Goal: Find contact information: Find contact information

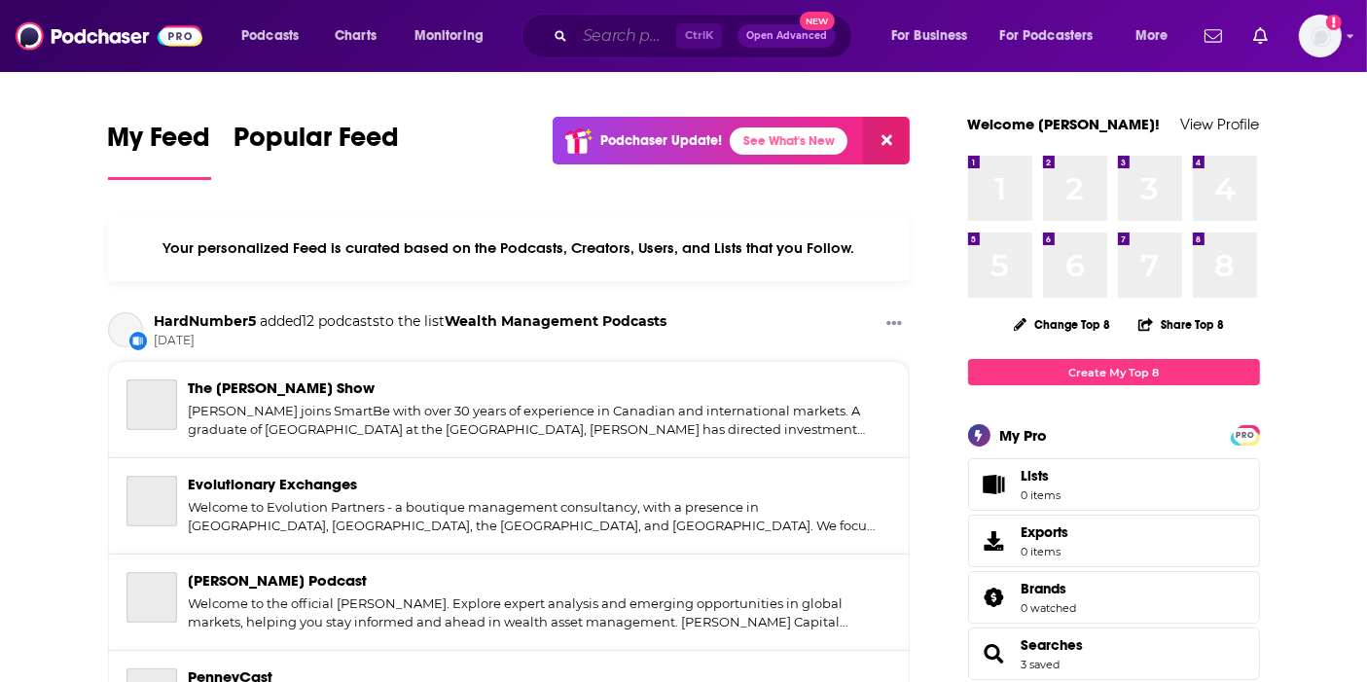
click at [617, 45] on input "Search podcasts, credits, & more..." at bounding box center [625, 35] width 101 height 31
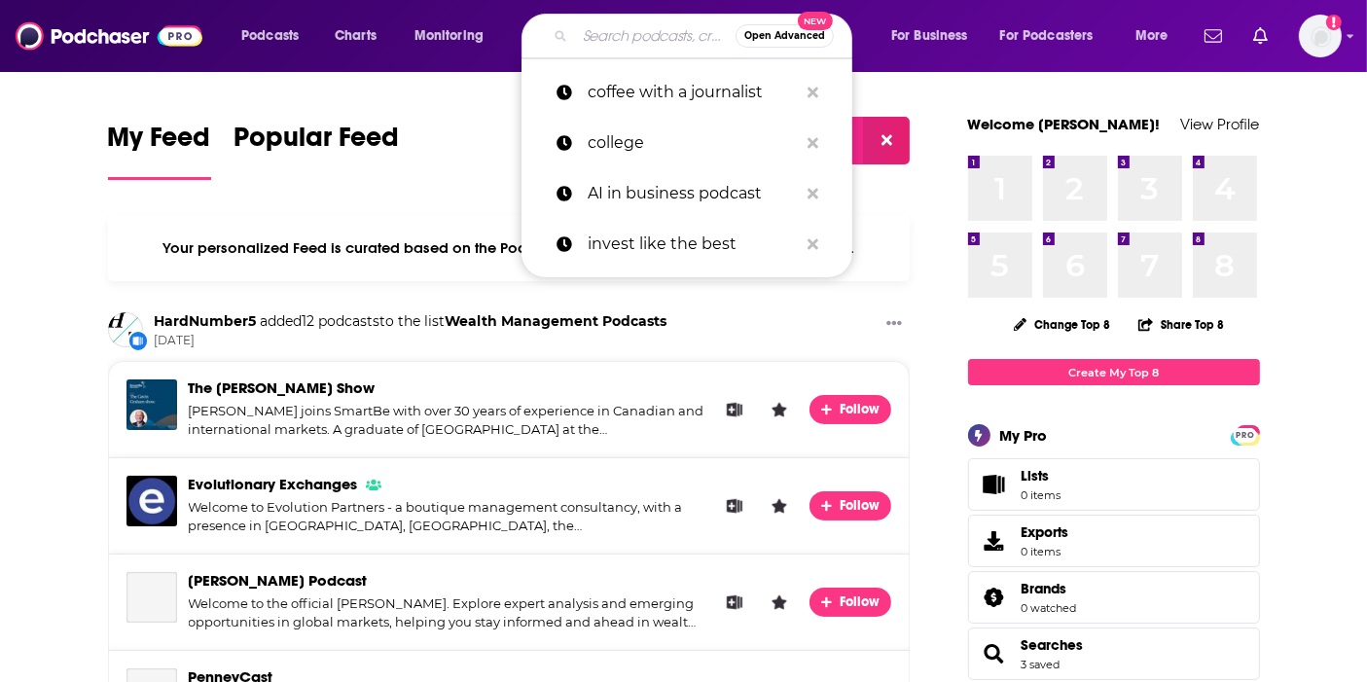
type input "f"
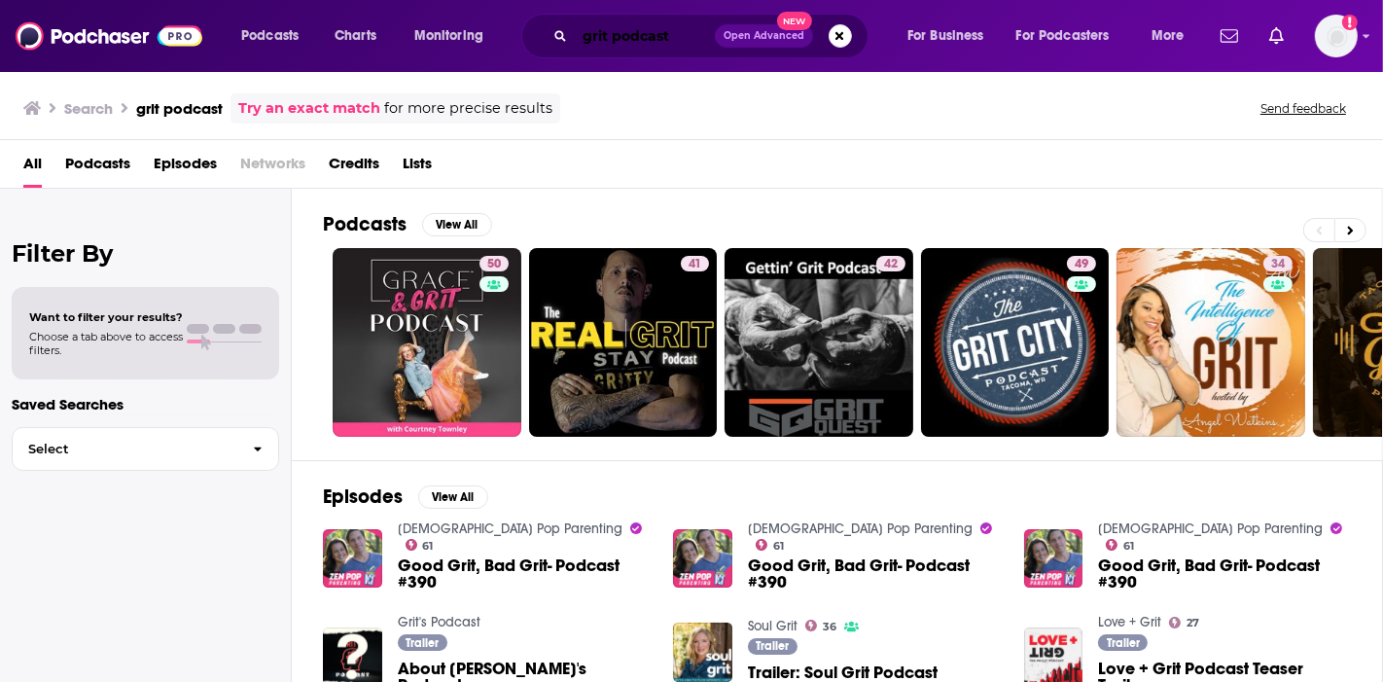
click at [673, 38] on input "grit podcast" at bounding box center [645, 35] width 140 height 31
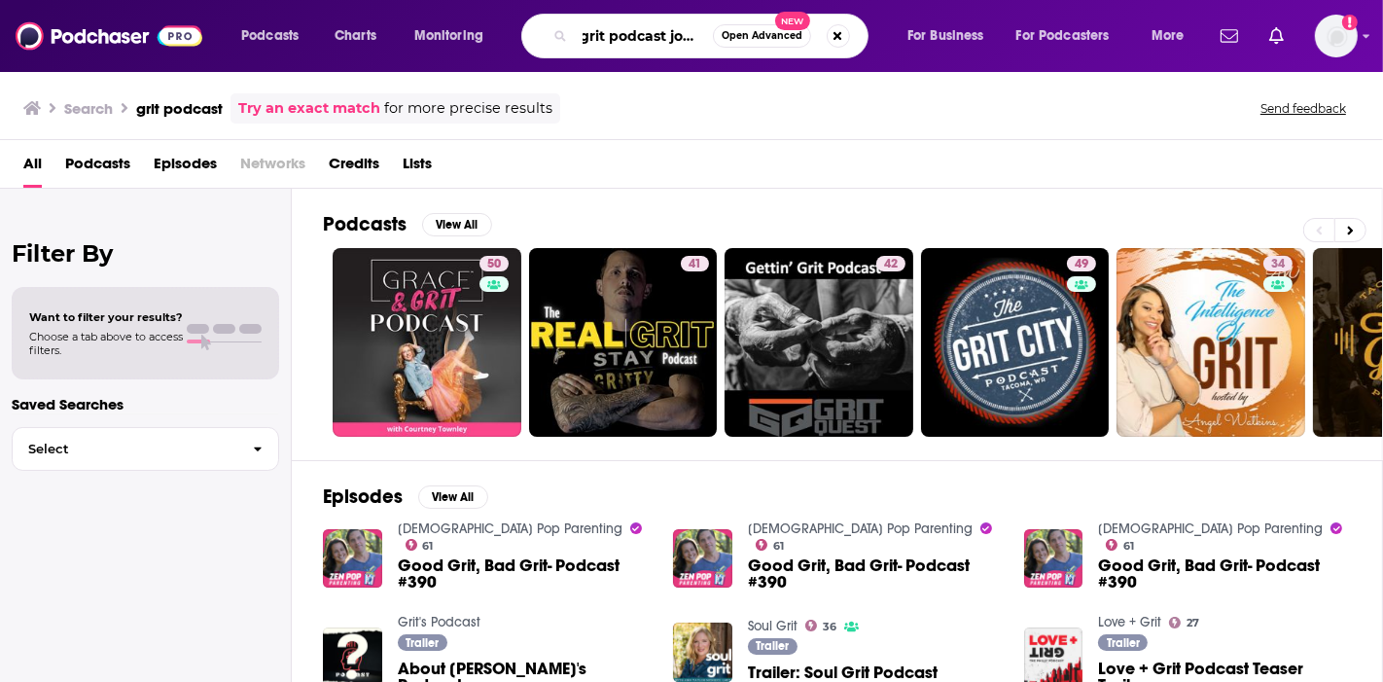
scroll to position [0, 13]
type input "grit podcast joubin"
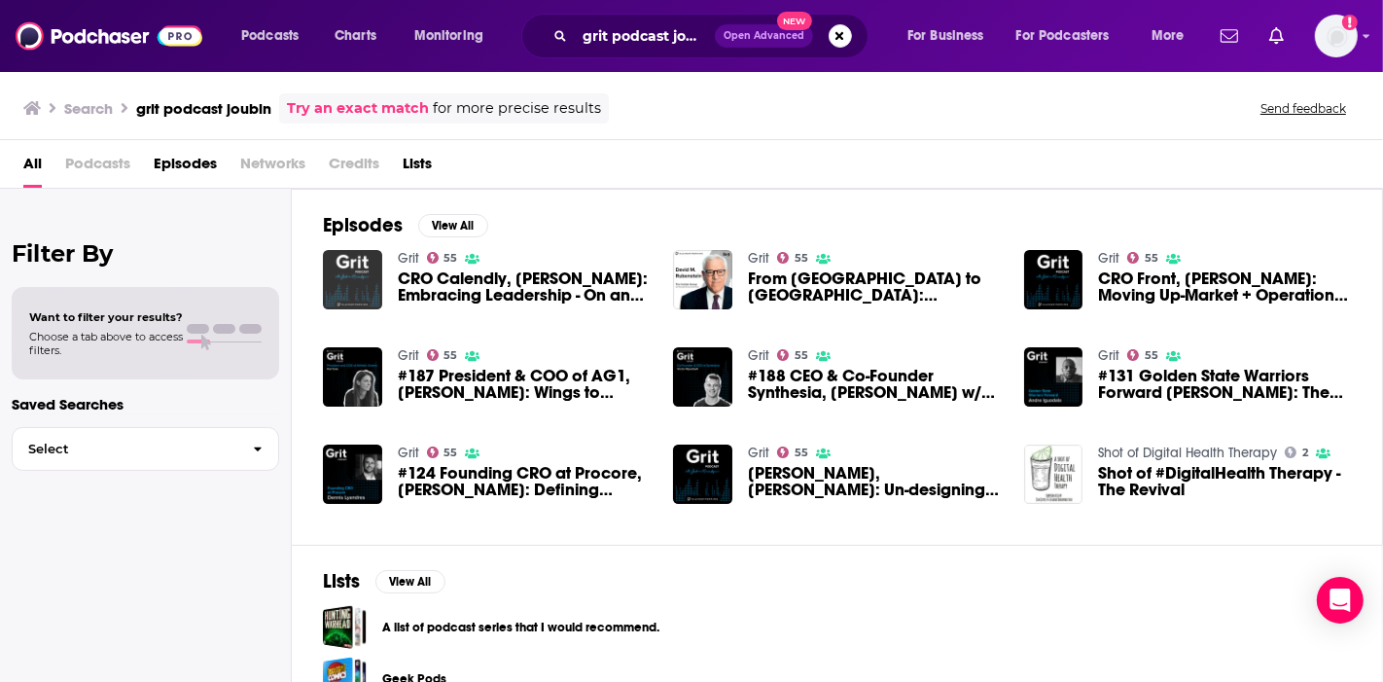
click at [354, 273] on img "CRO Calendly, Kate Ahlering: Embracing Leadership - On and Off the Basketball C…" at bounding box center [352, 279] width 59 height 59
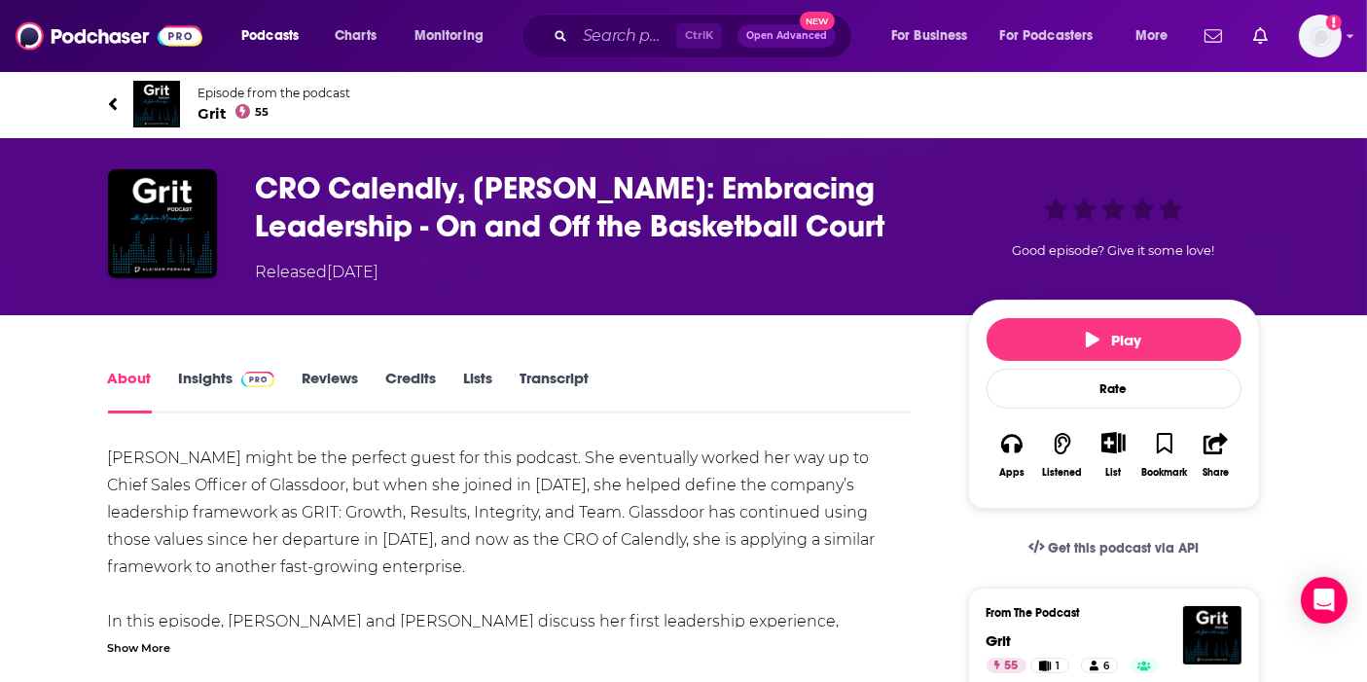
click at [214, 385] on link "Insights" at bounding box center [227, 391] width 96 height 45
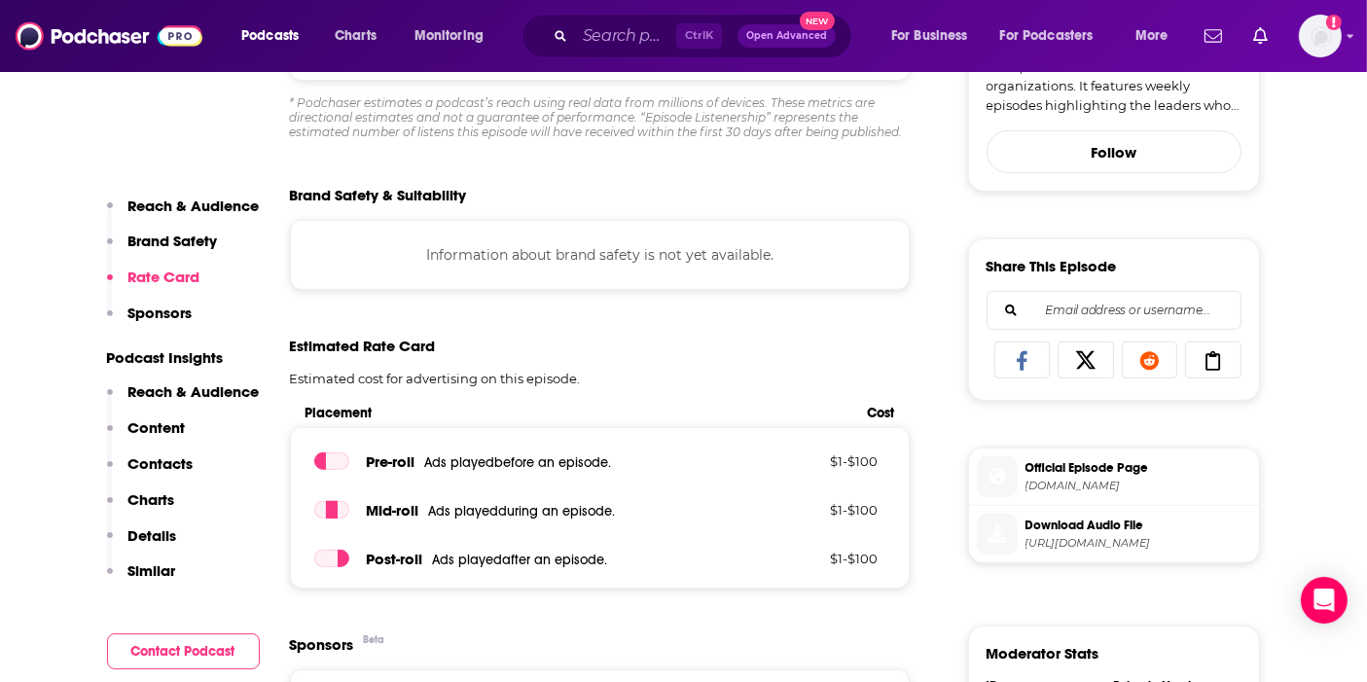
scroll to position [654, 0]
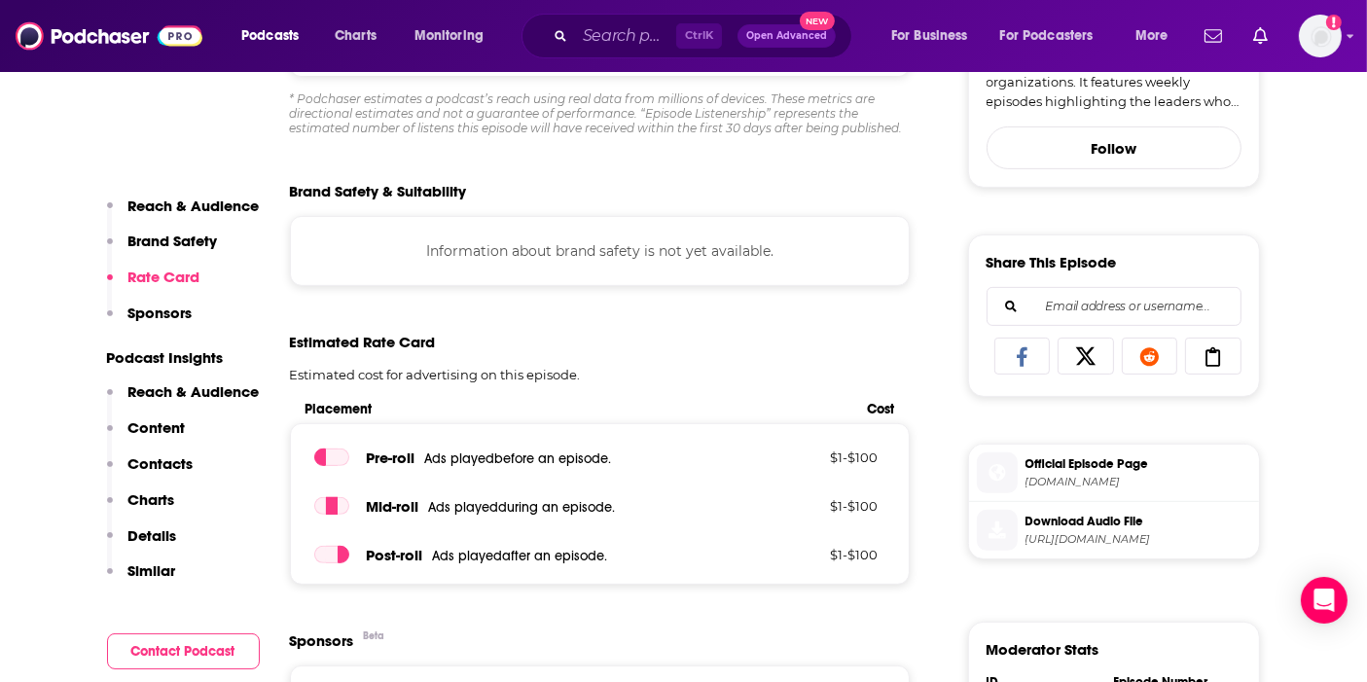
click at [167, 452] on button "Content" at bounding box center [146, 436] width 79 height 36
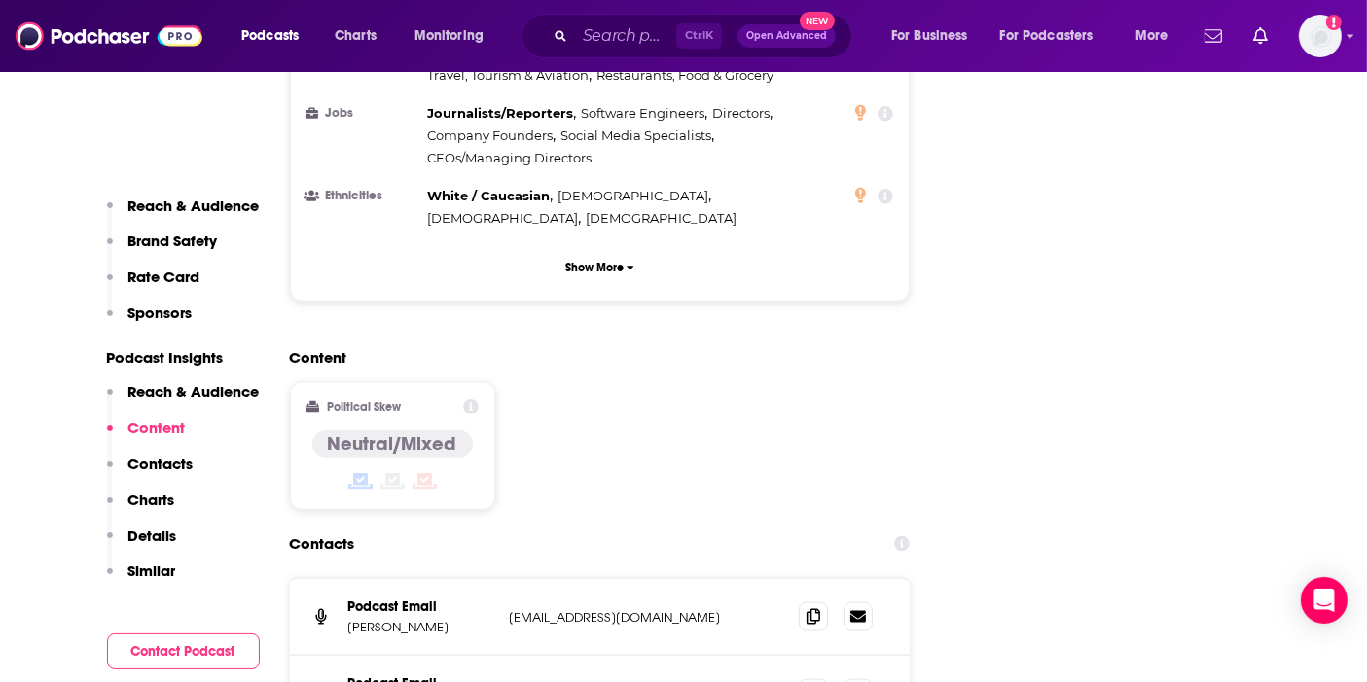
scroll to position [2304, 0]
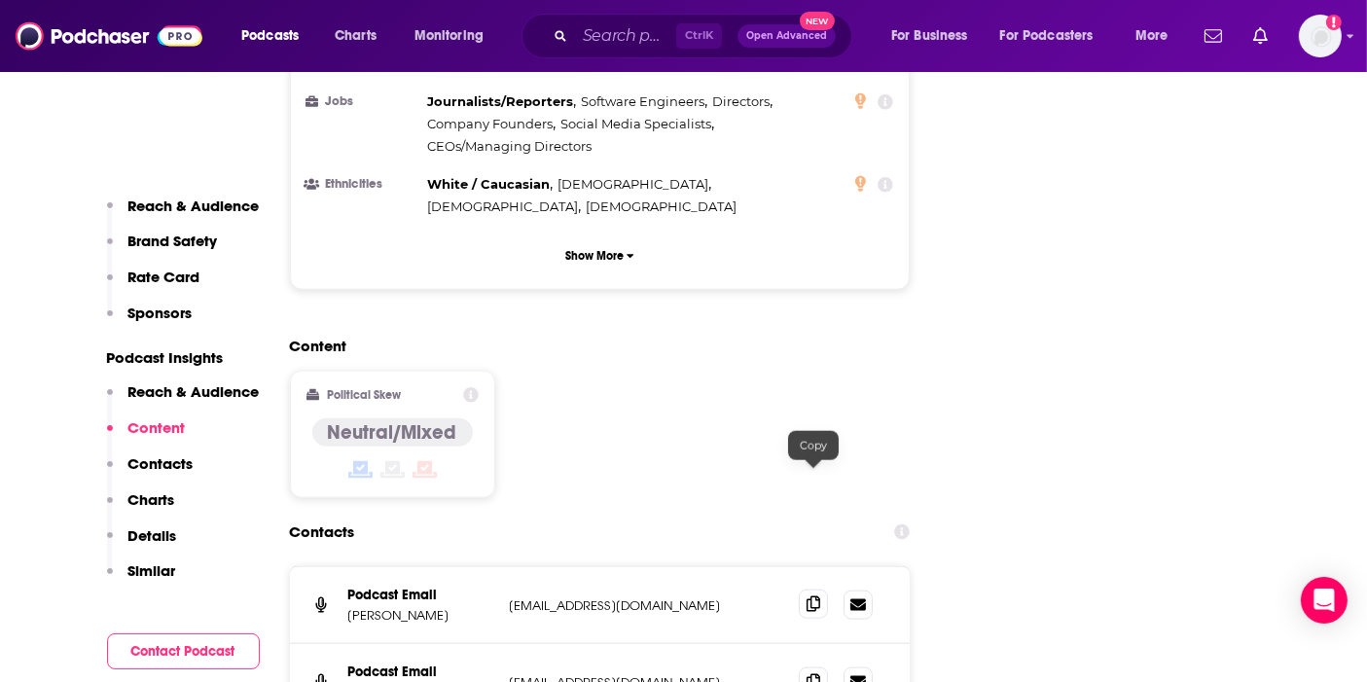
click at [814, 596] on icon at bounding box center [813, 604] width 14 height 16
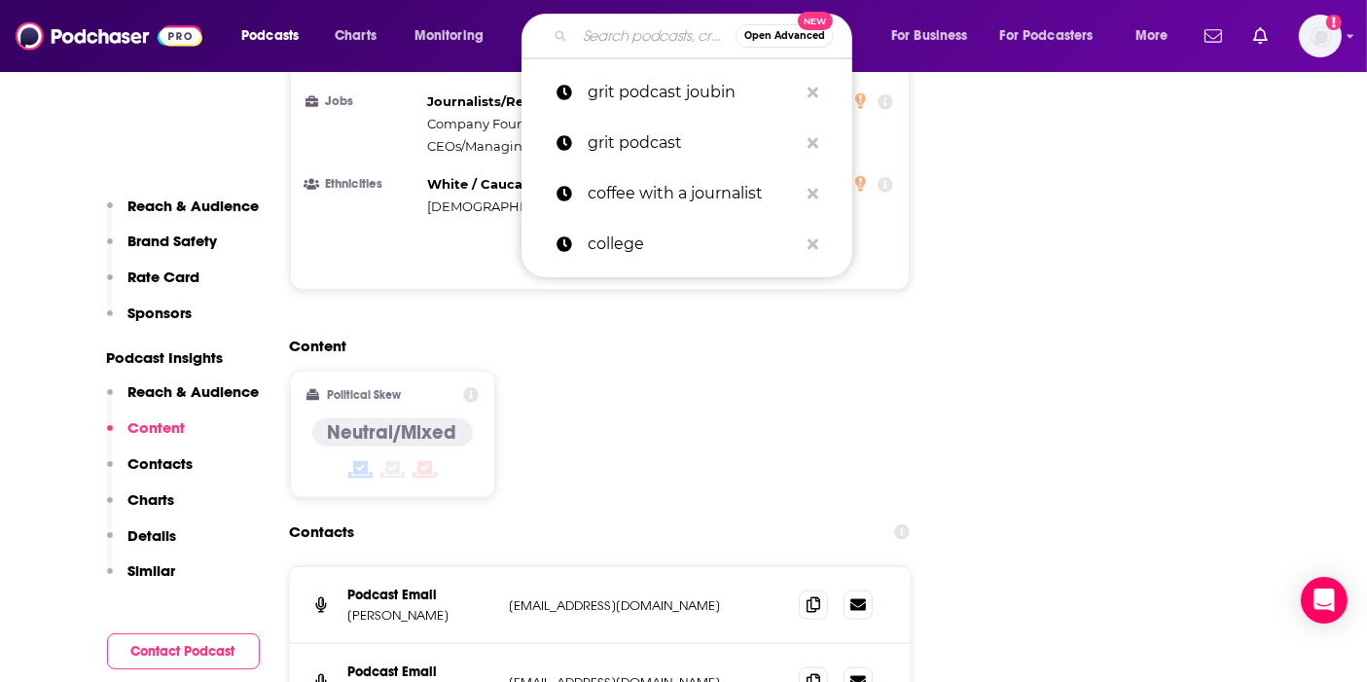
click at [625, 26] on input "Search podcasts, credits, & more..." at bounding box center [655, 35] width 160 height 31
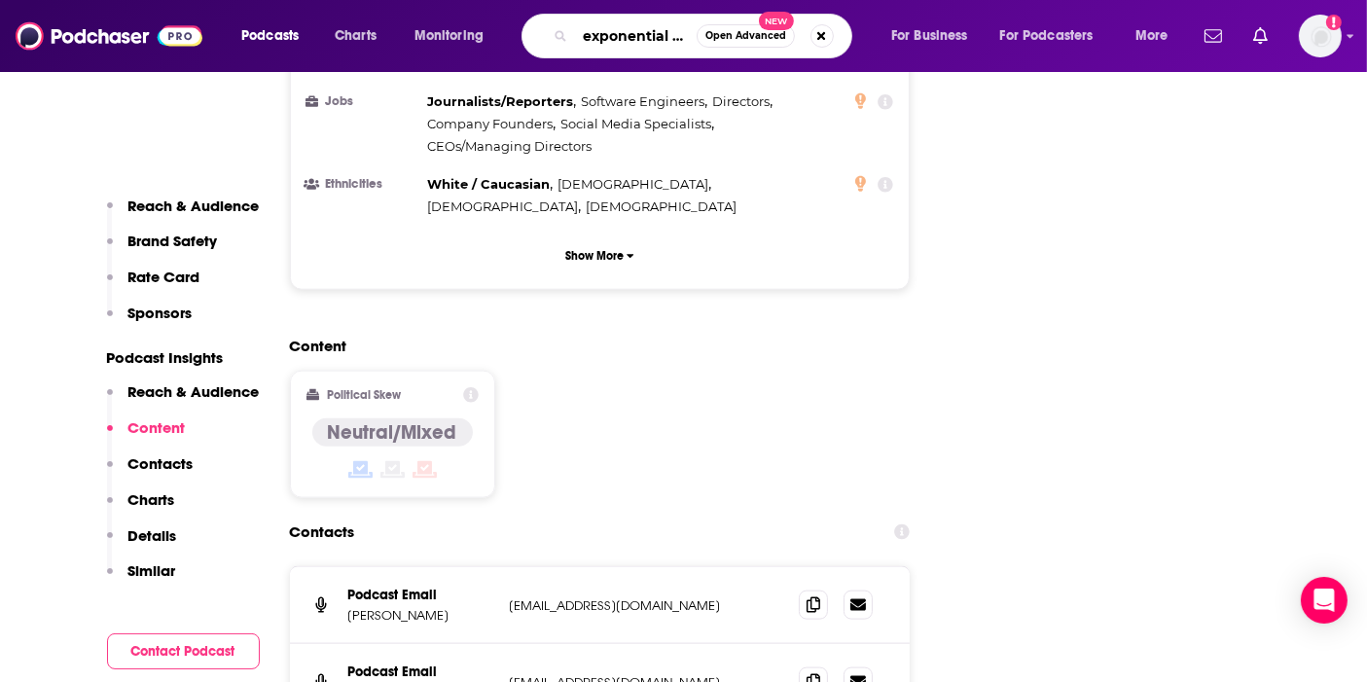
scroll to position [0, 3]
type input "exponential view"
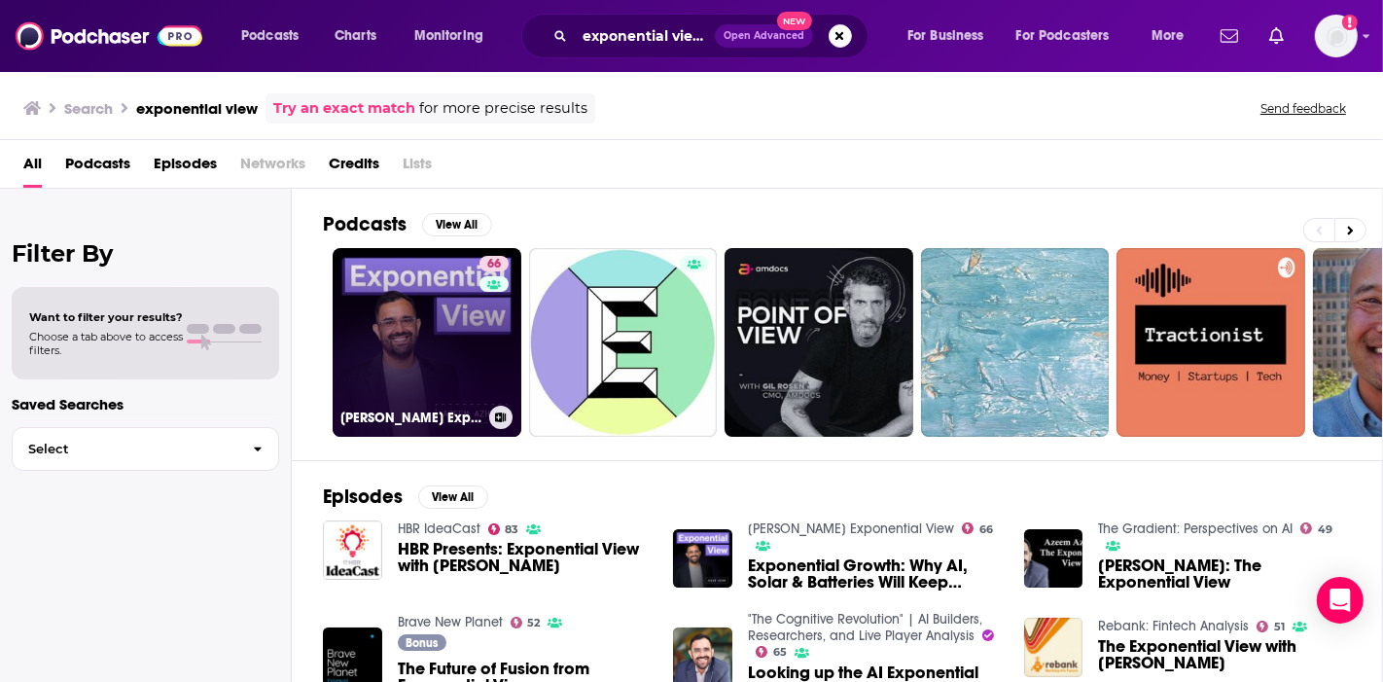
click at [428, 420] on h3 "[PERSON_NAME] Exponential View" at bounding box center [410, 417] width 141 height 17
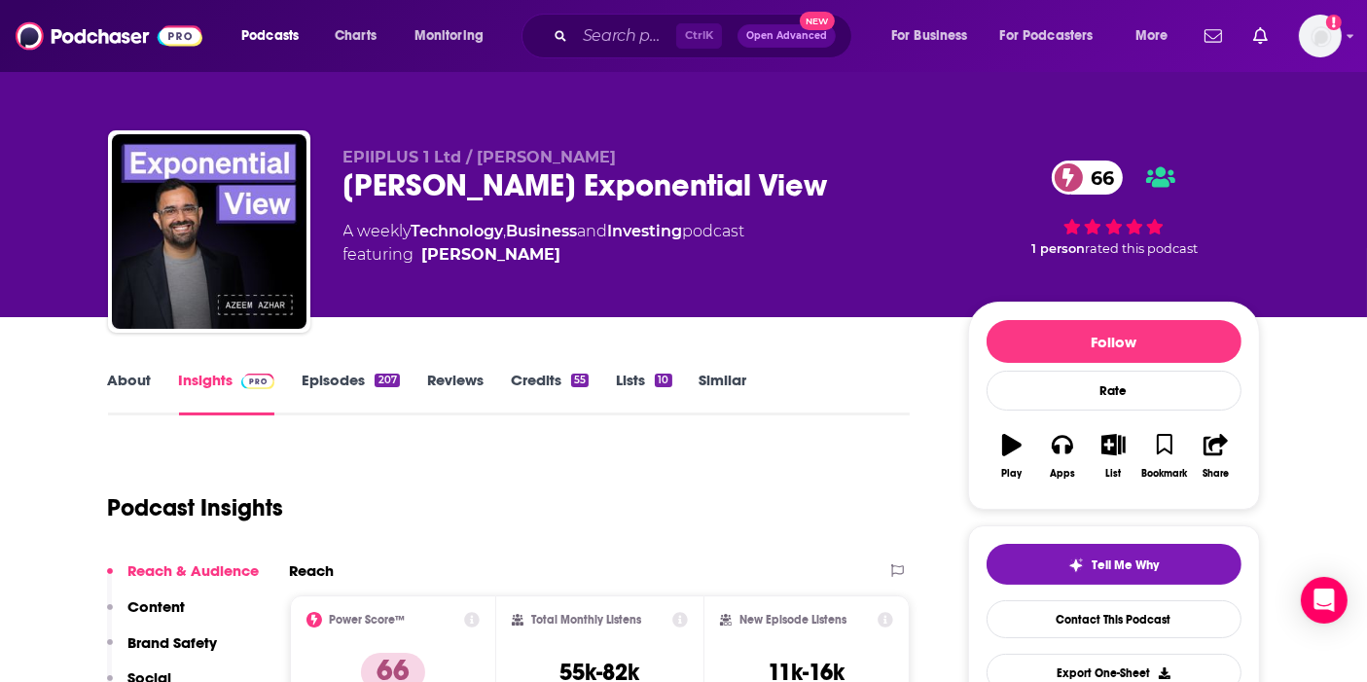
scroll to position [136, 0]
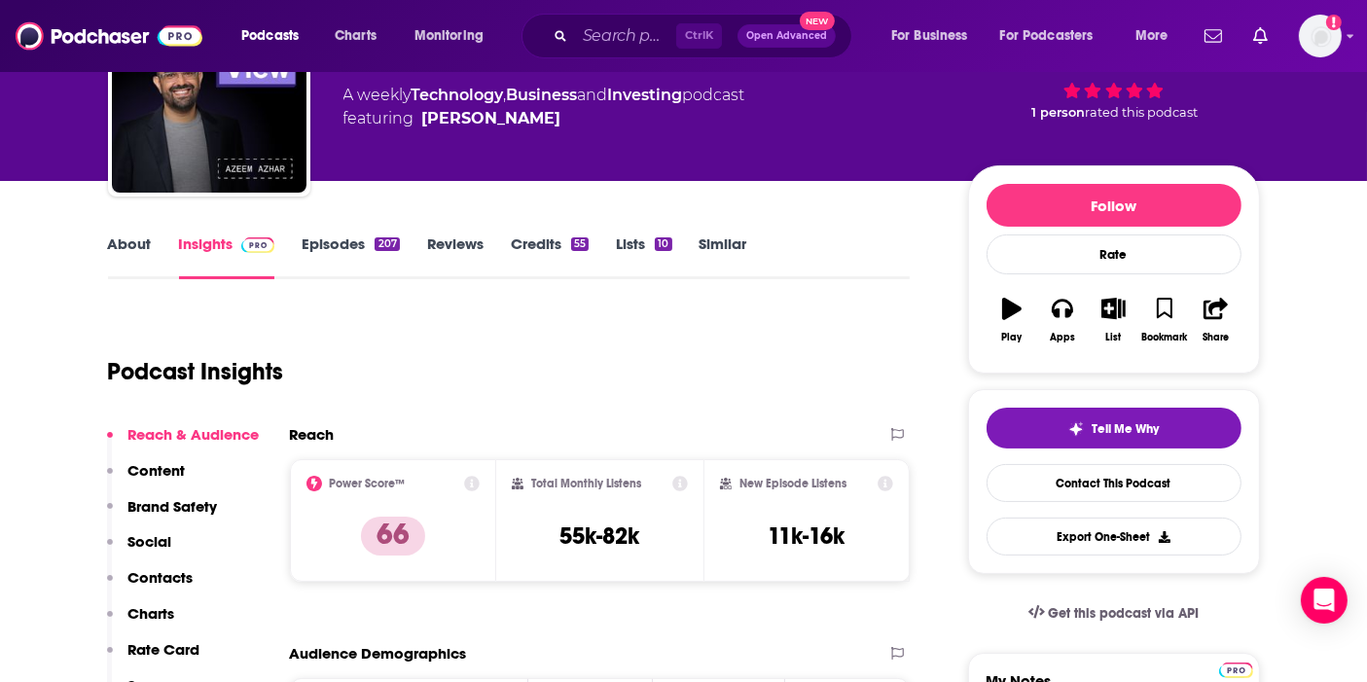
click at [168, 585] on p "Contacts" at bounding box center [160, 577] width 65 height 18
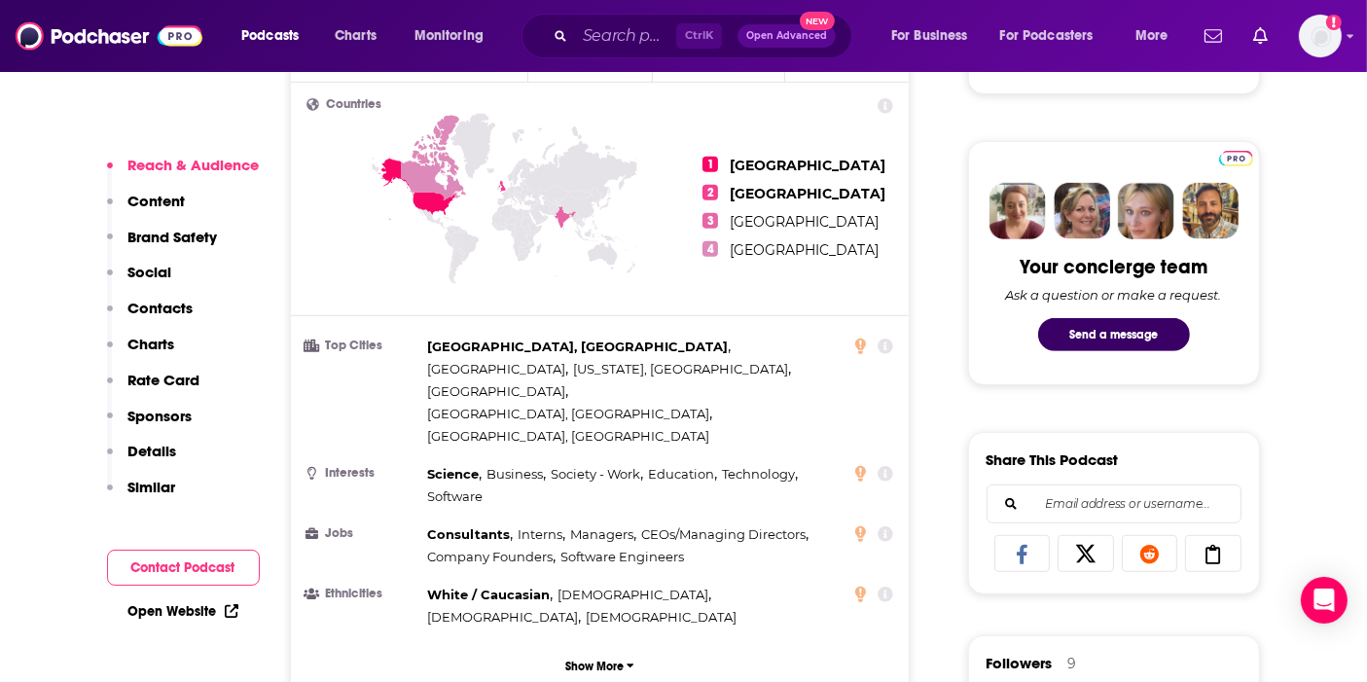
scroll to position [866, 0]
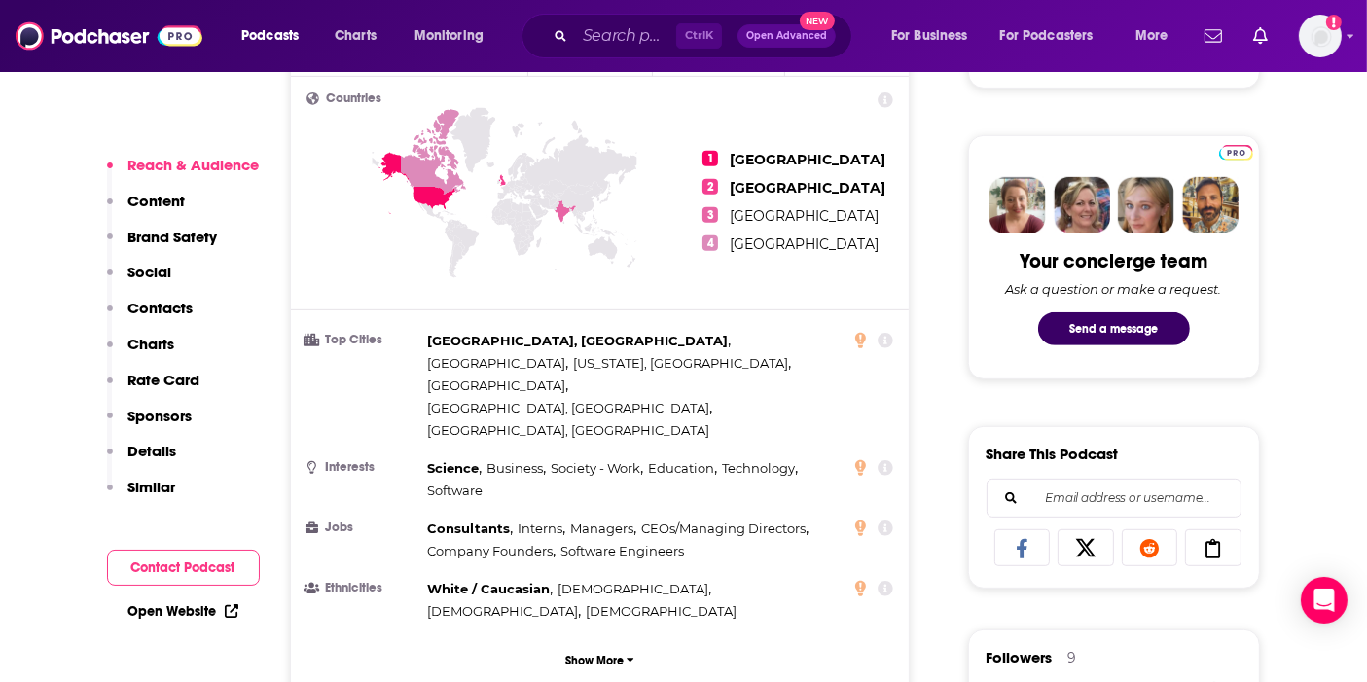
click at [165, 306] on p "Contacts" at bounding box center [160, 308] width 65 height 18
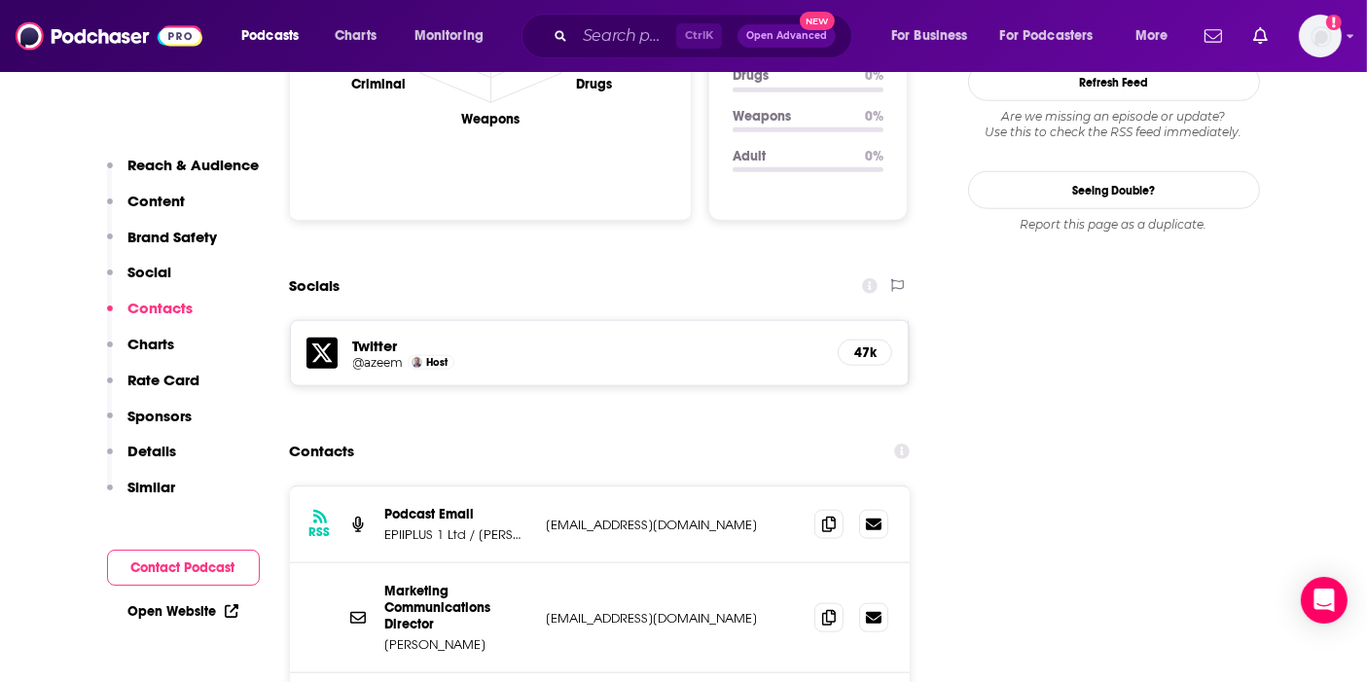
scroll to position [2109, 0]
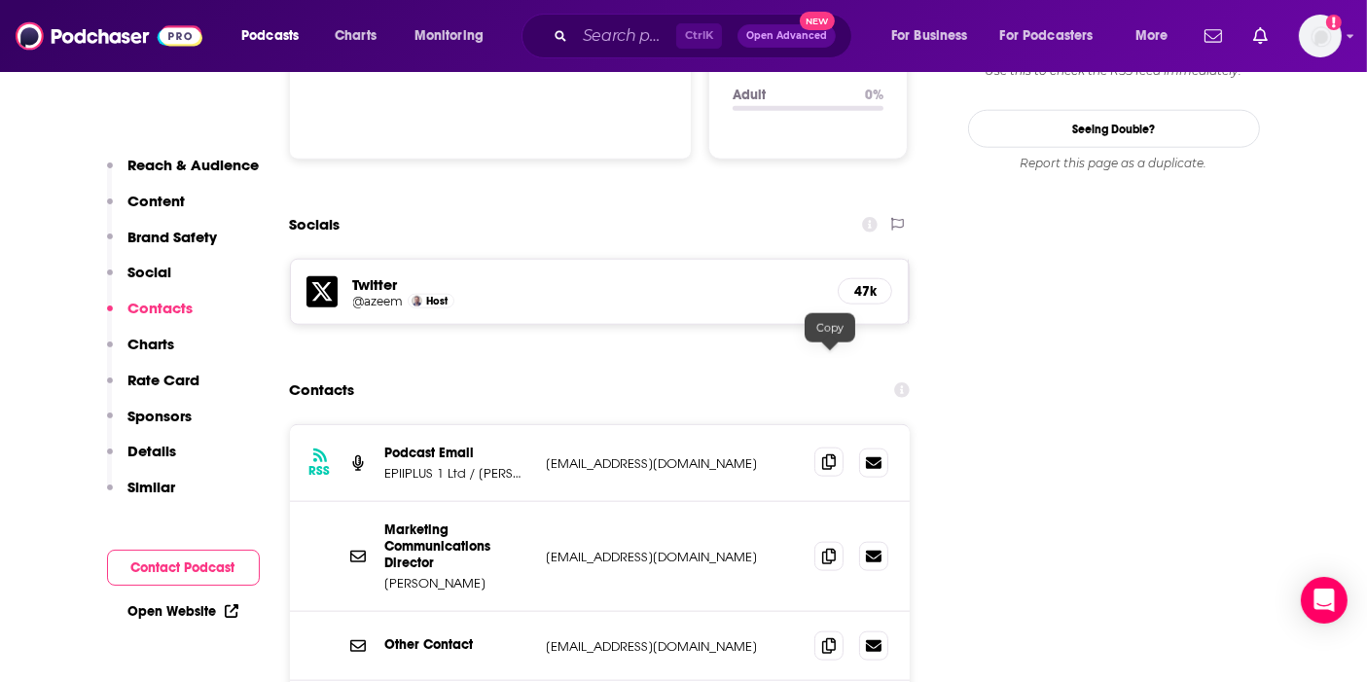
click at [832, 454] on icon at bounding box center [829, 462] width 14 height 16
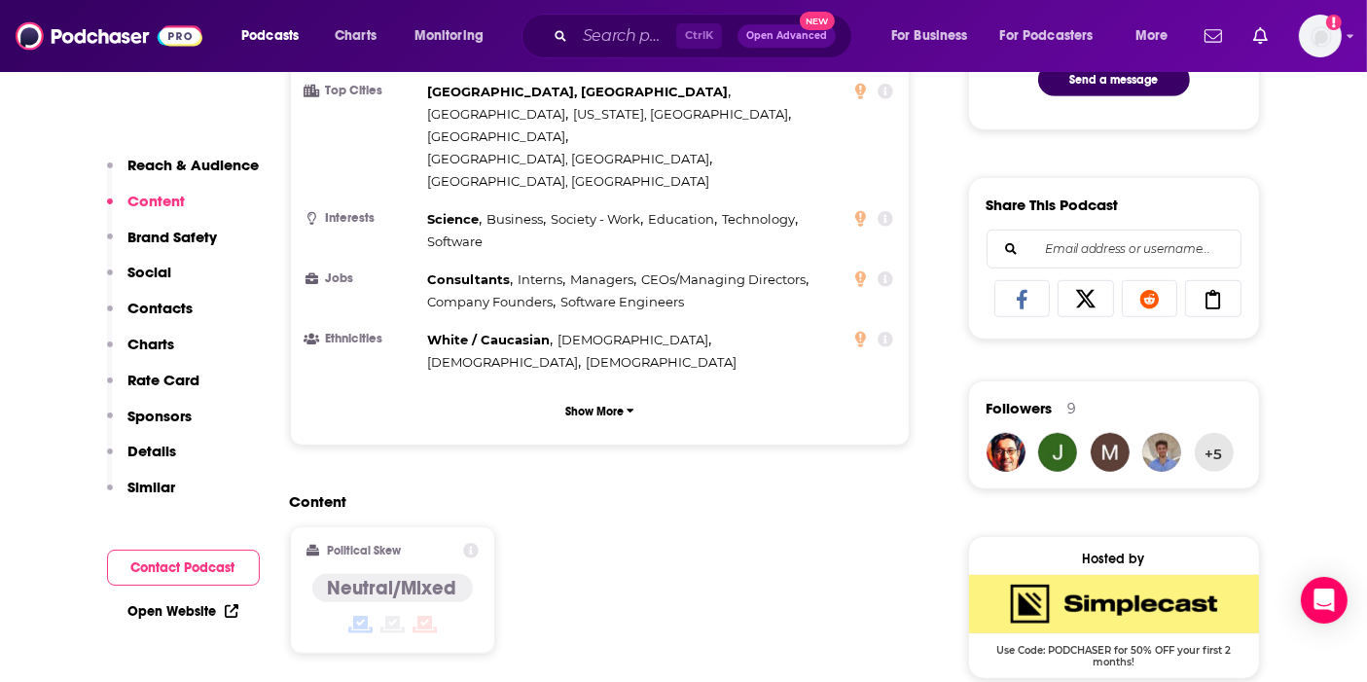
scroll to position [630, 0]
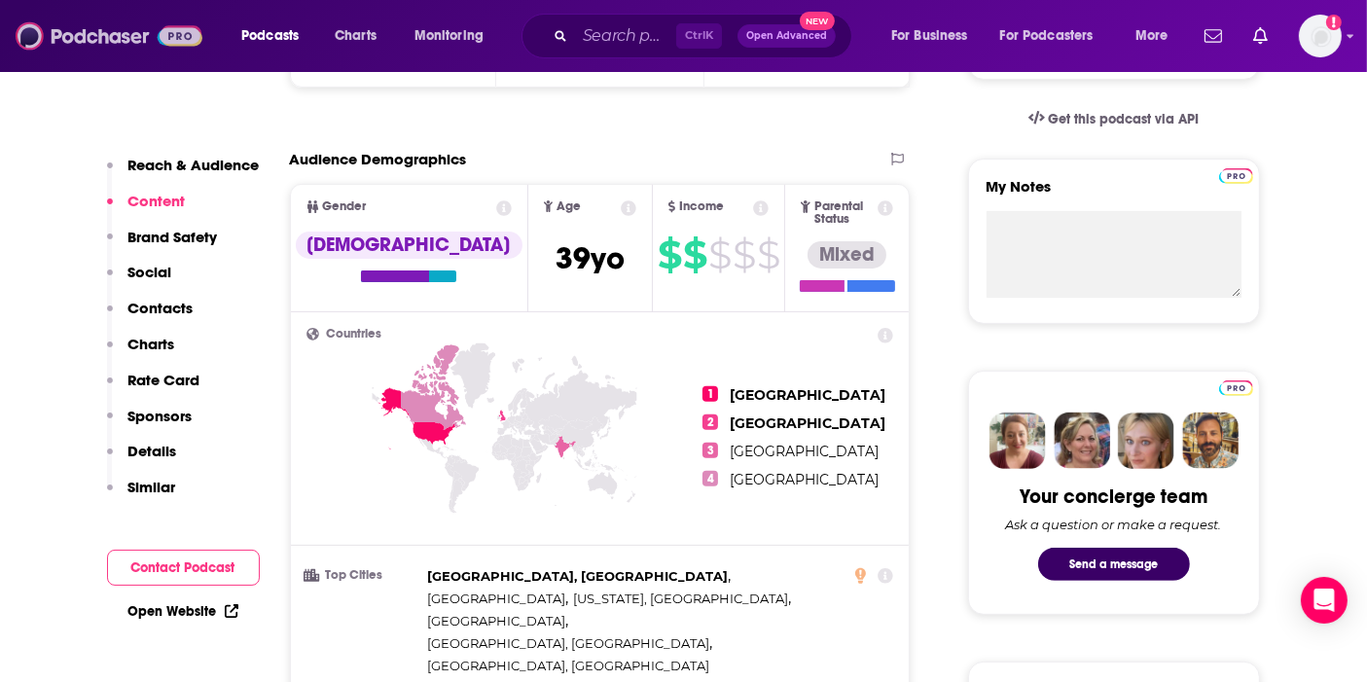
click at [117, 35] on img at bounding box center [109, 36] width 187 height 37
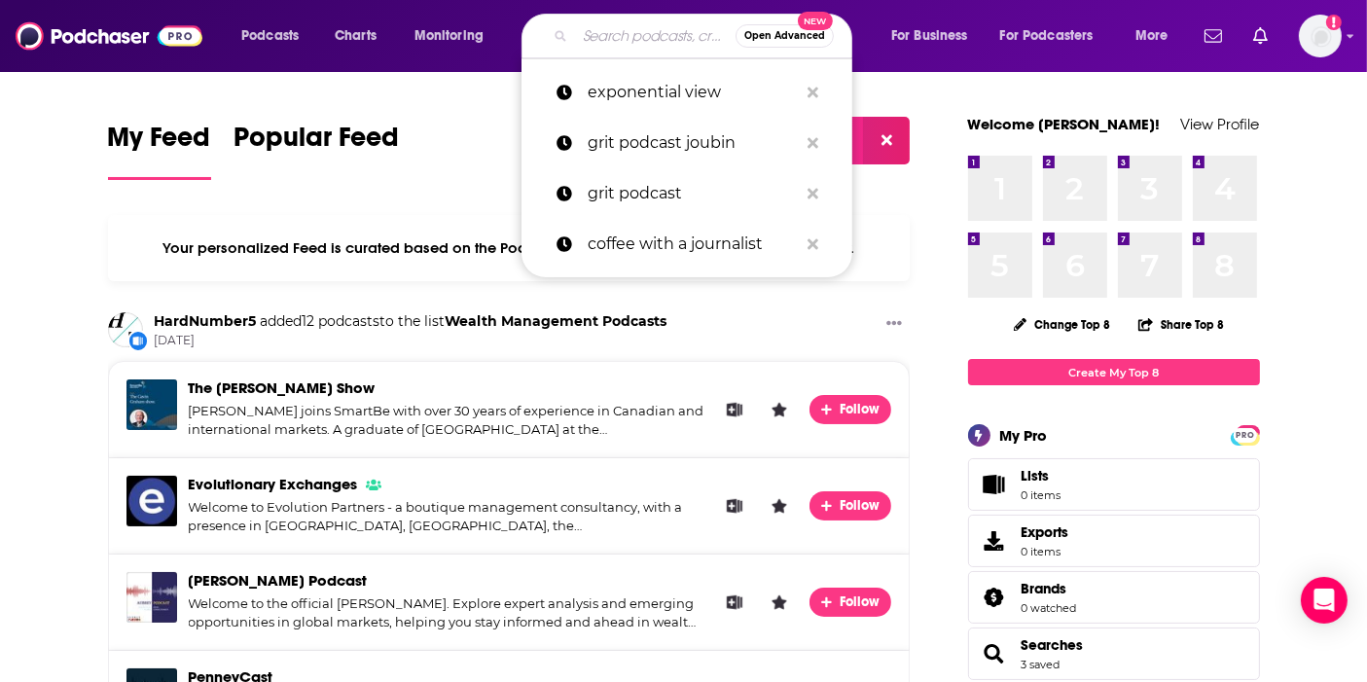
click at [612, 26] on input "Search podcasts, credits, & more..." at bounding box center [655, 35] width 160 height 31
